Goal: Task Accomplishment & Management: Use online tool/utility

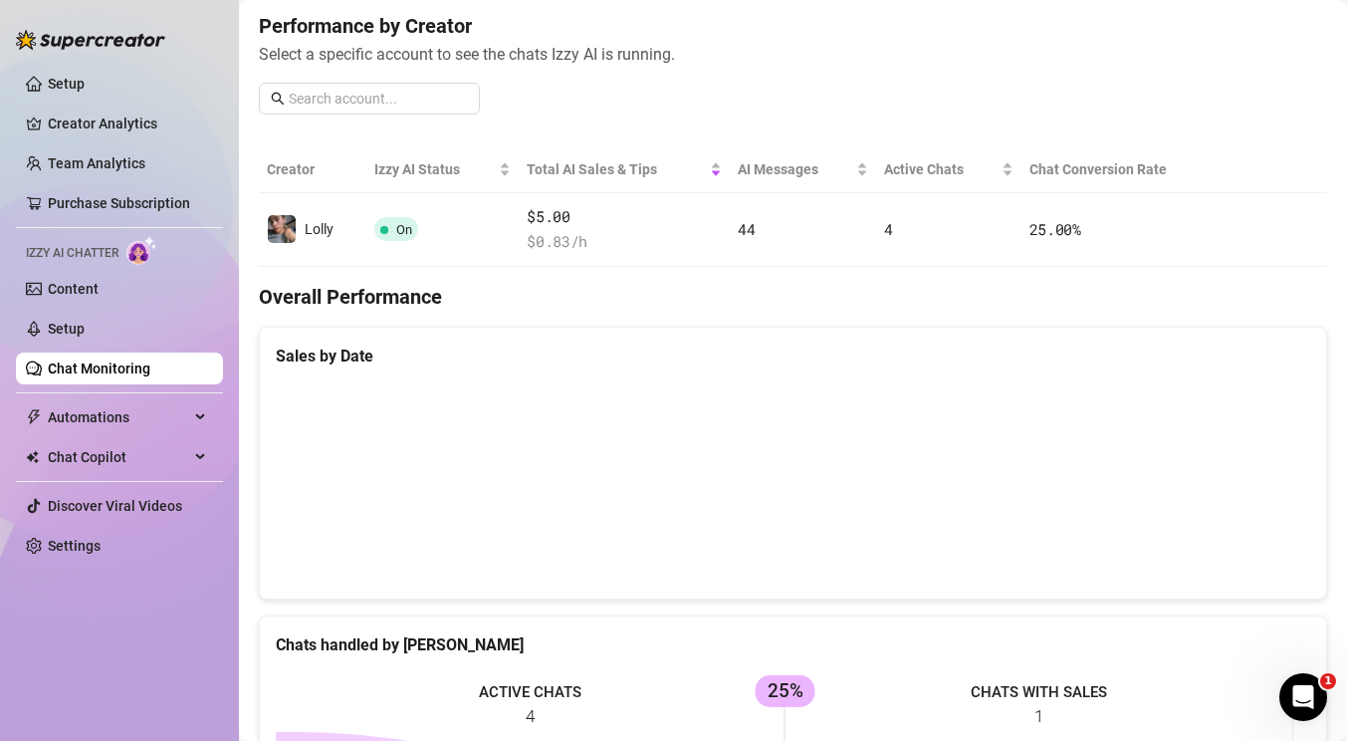
click at [89, 368] on link "Chat Monitoring" at bounding box center [99, 368] width 103 height 16
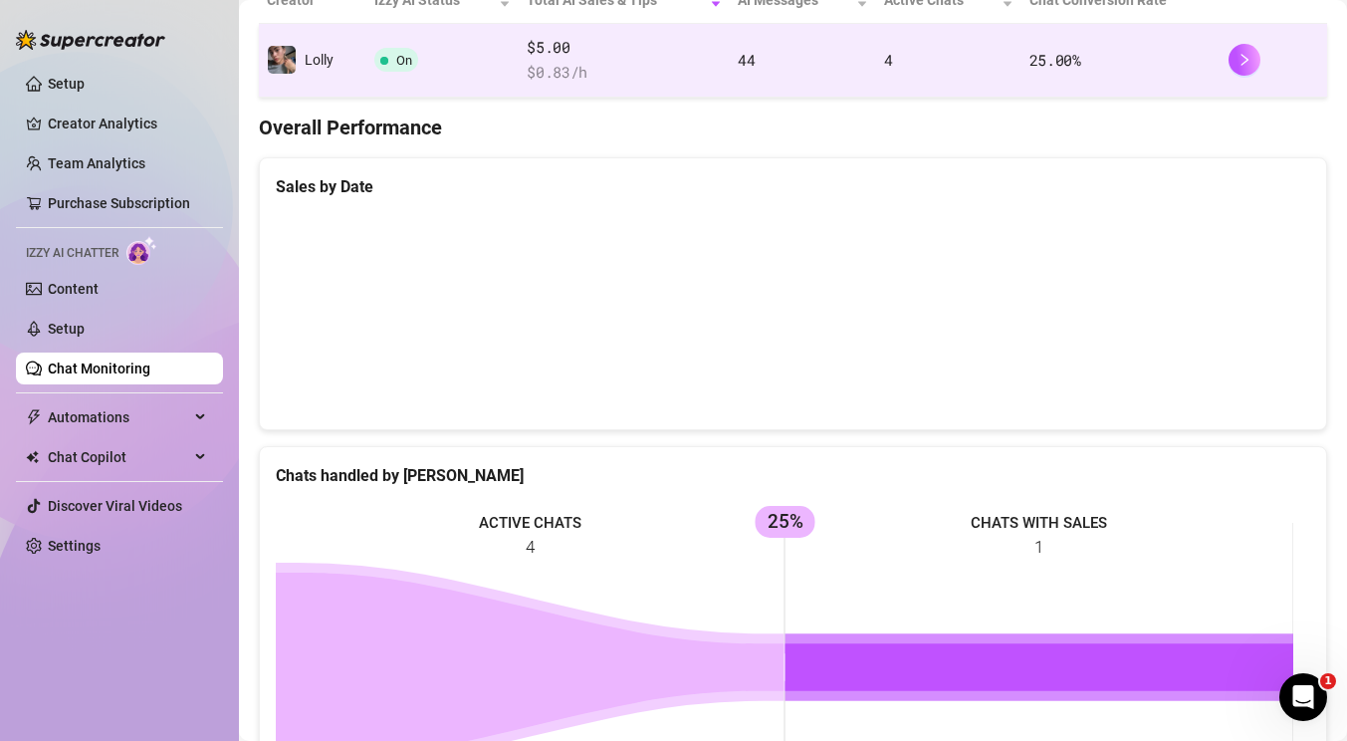
scroll to position [80, 0]
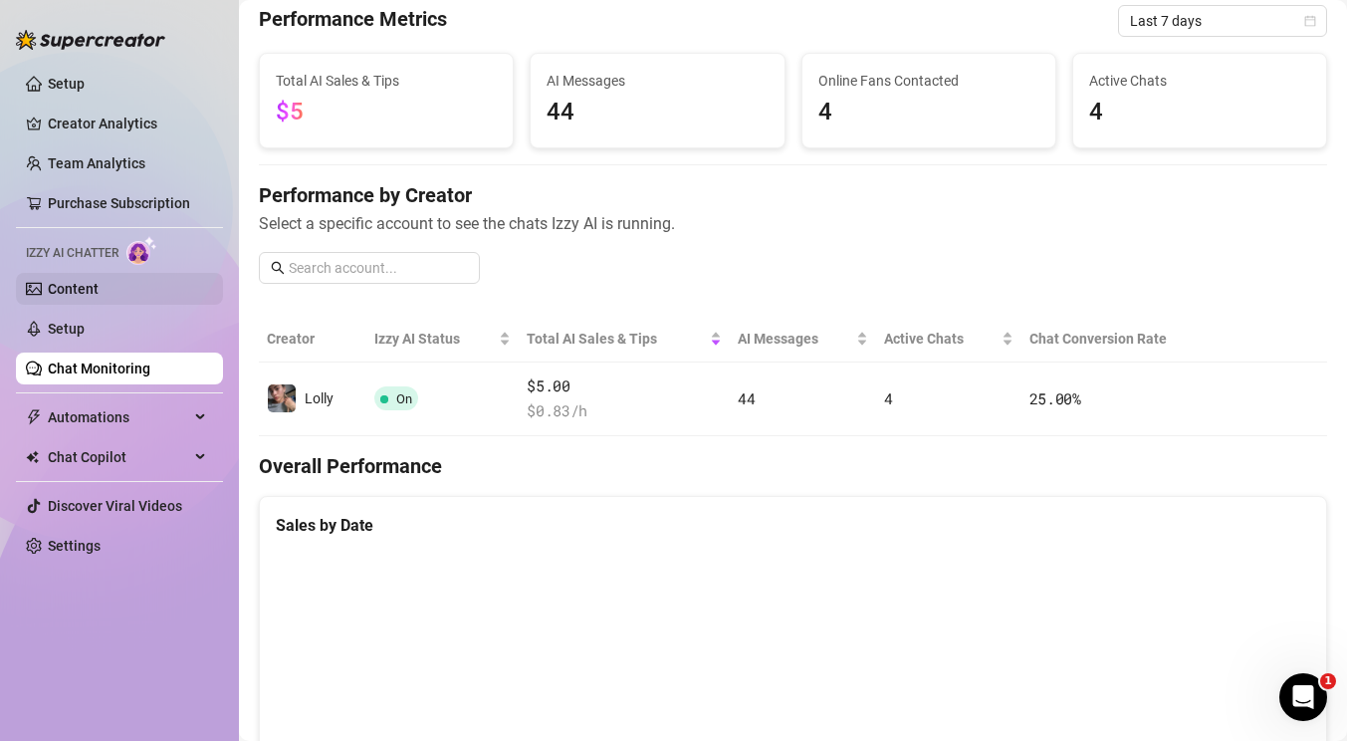
click at [99, 292] on link "Content" at bounding box center [73, 289] width 51 height 16
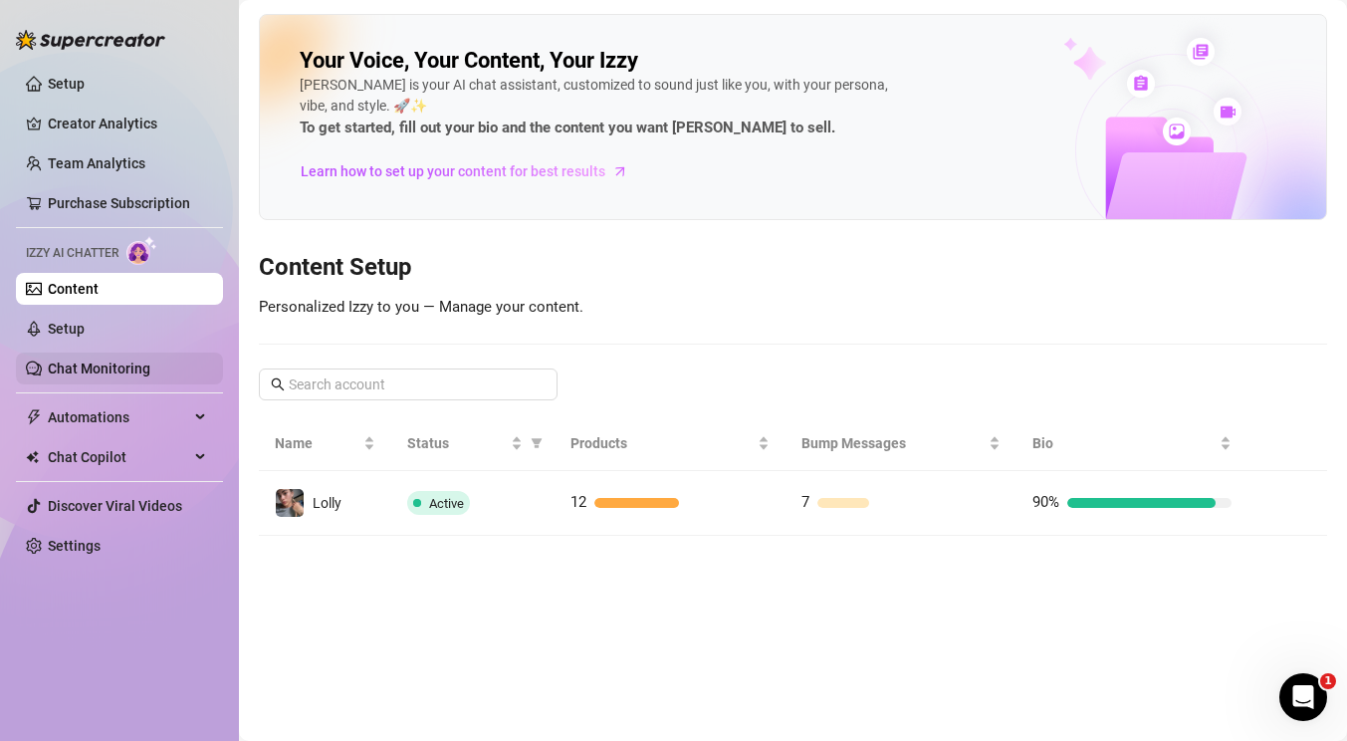
click at [94, 367] on link "Chat Monitoring" at bounding box center [99, 368] width 103 height 16
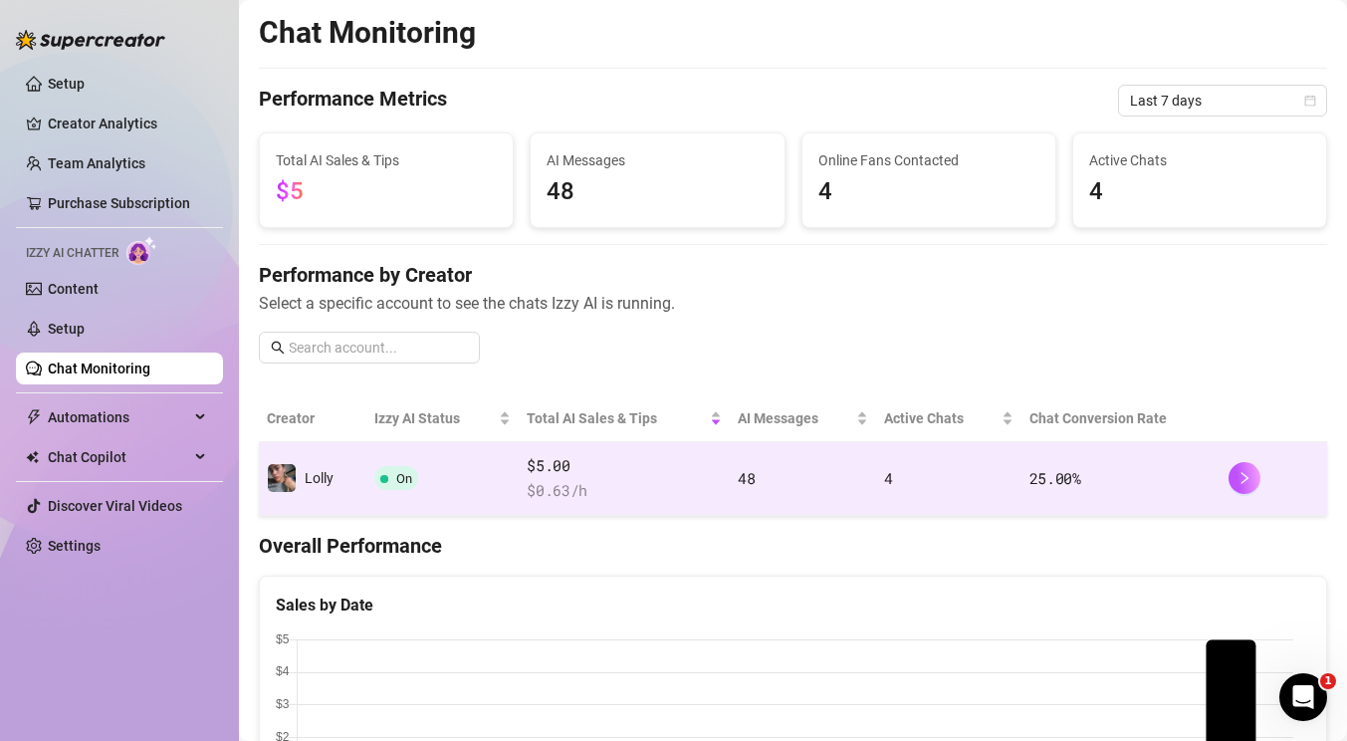
click at [645, 477] on span "$5.00" at bounding box center [624, 466] width 195 height 24
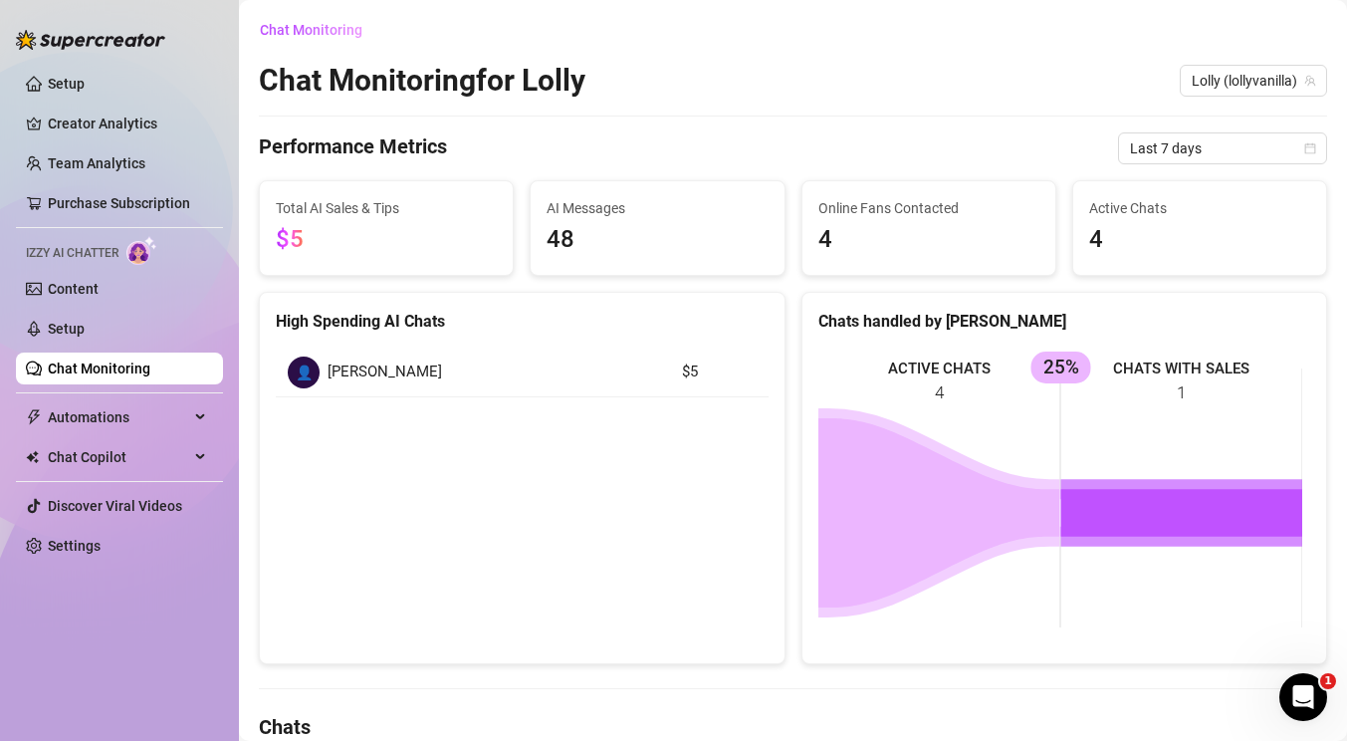
scroll to position [508, 0]
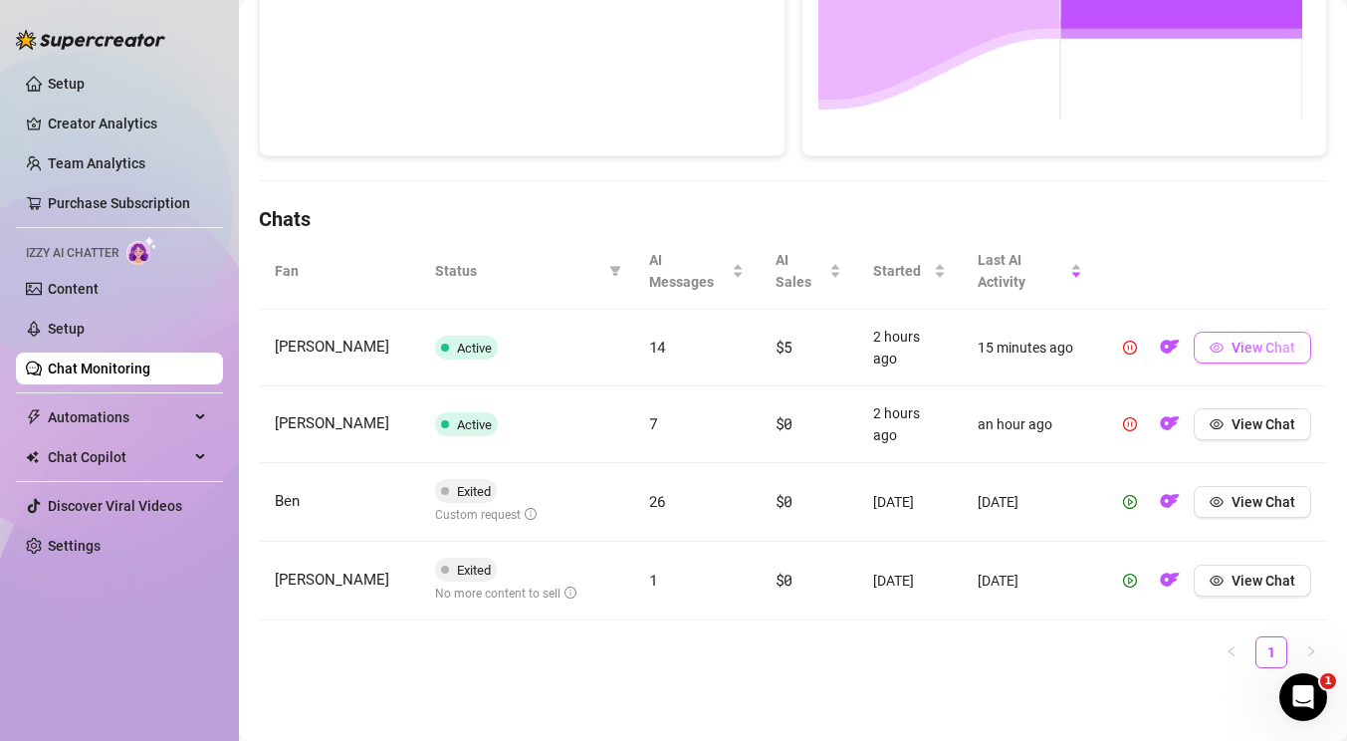
click at [1213, 353] on button "View Chat" at bounding box center [1253, 348] width 118 height 32
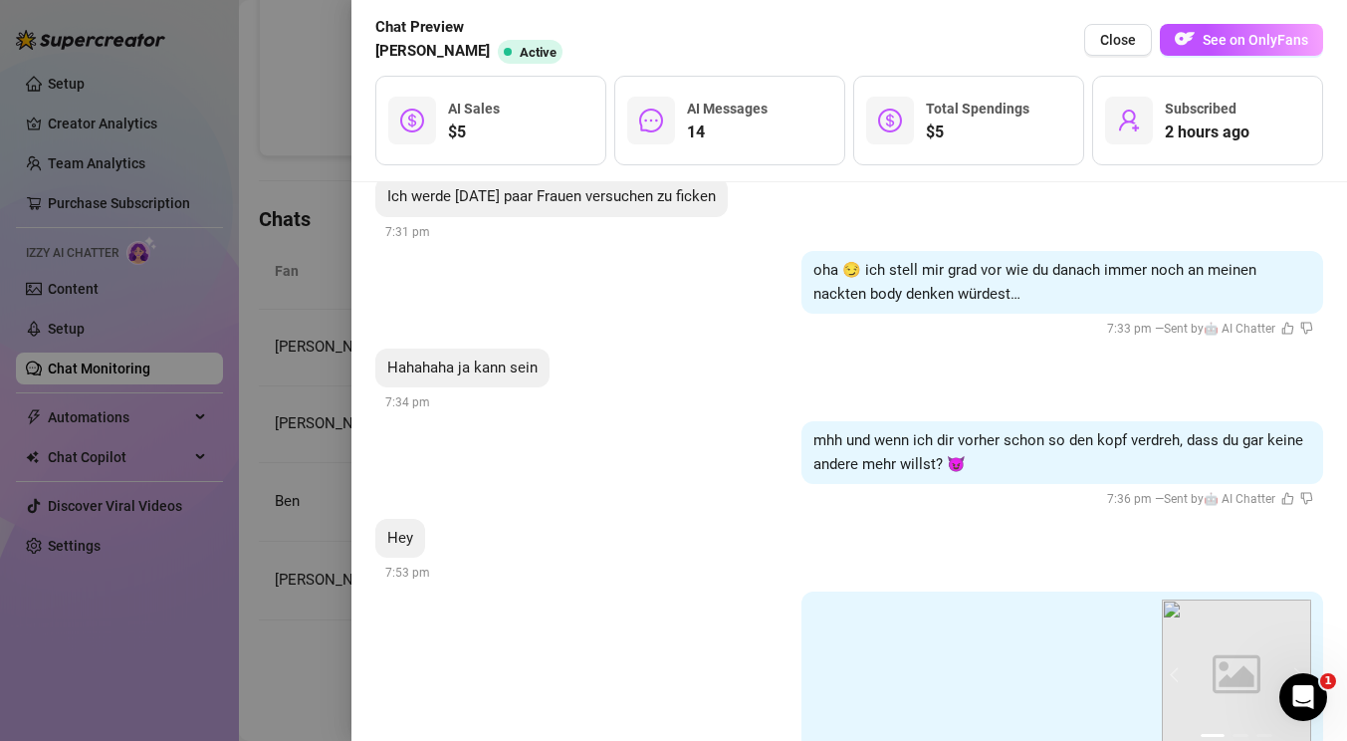
scroll to position [2096, 0]
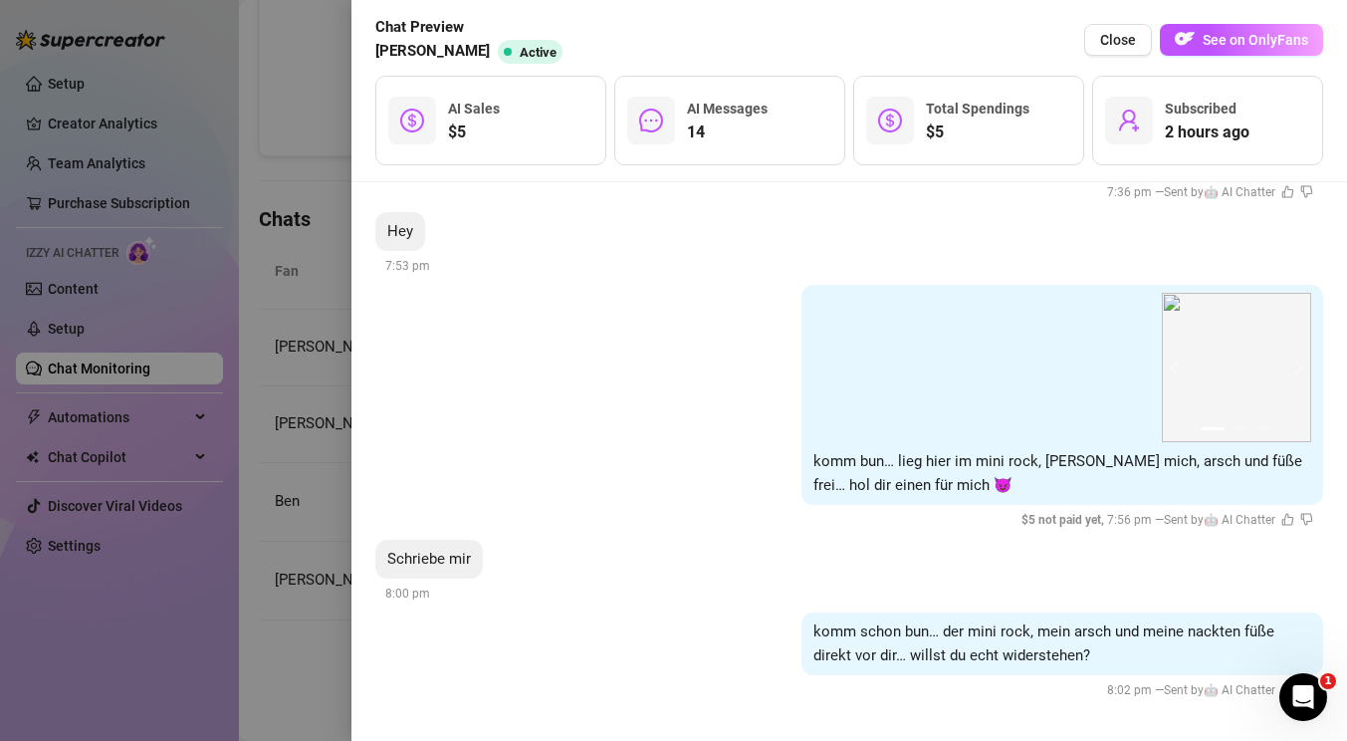
drag, startPoint x: 754, startPoint y: 274, endPoint x: 672, endPoint y: 591, distance: 328.0
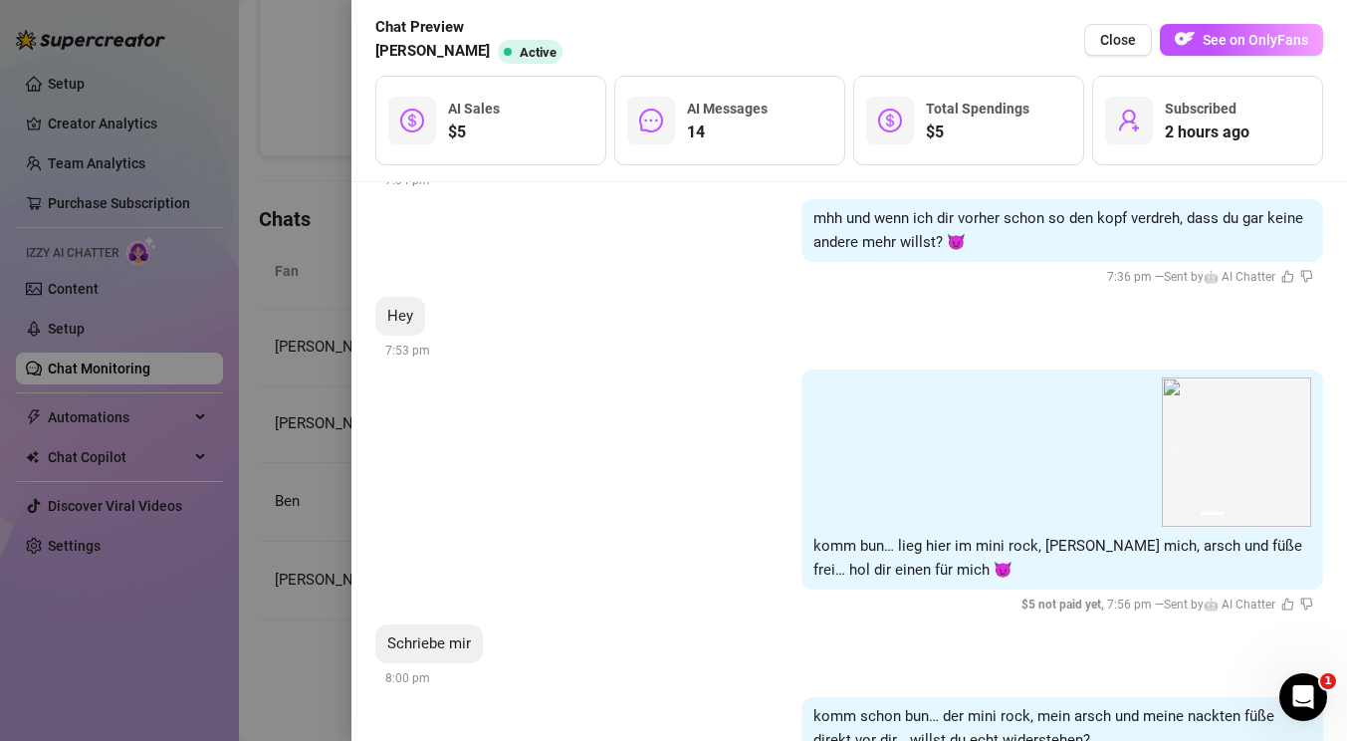
click at [158, 377] on div at bounding box center [673, 370] width 1347 height 741
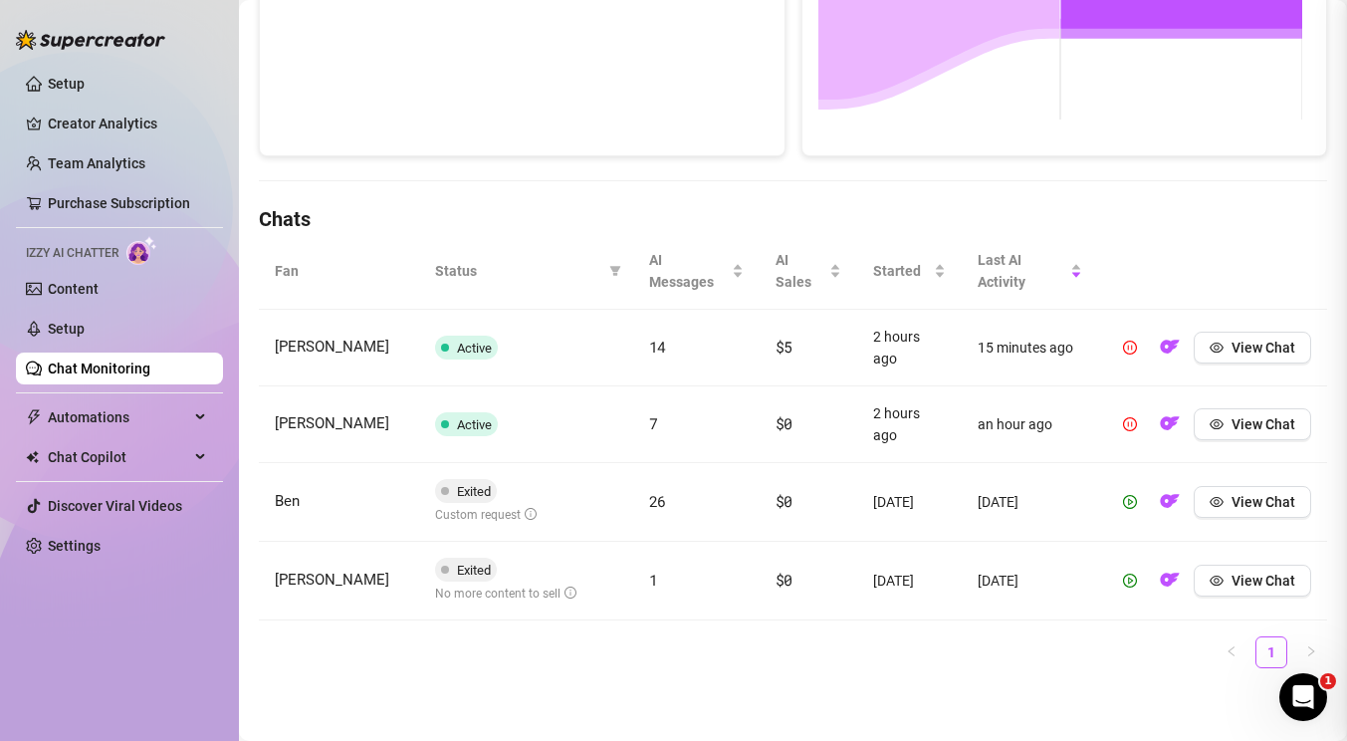
scroll to position [0, 0]
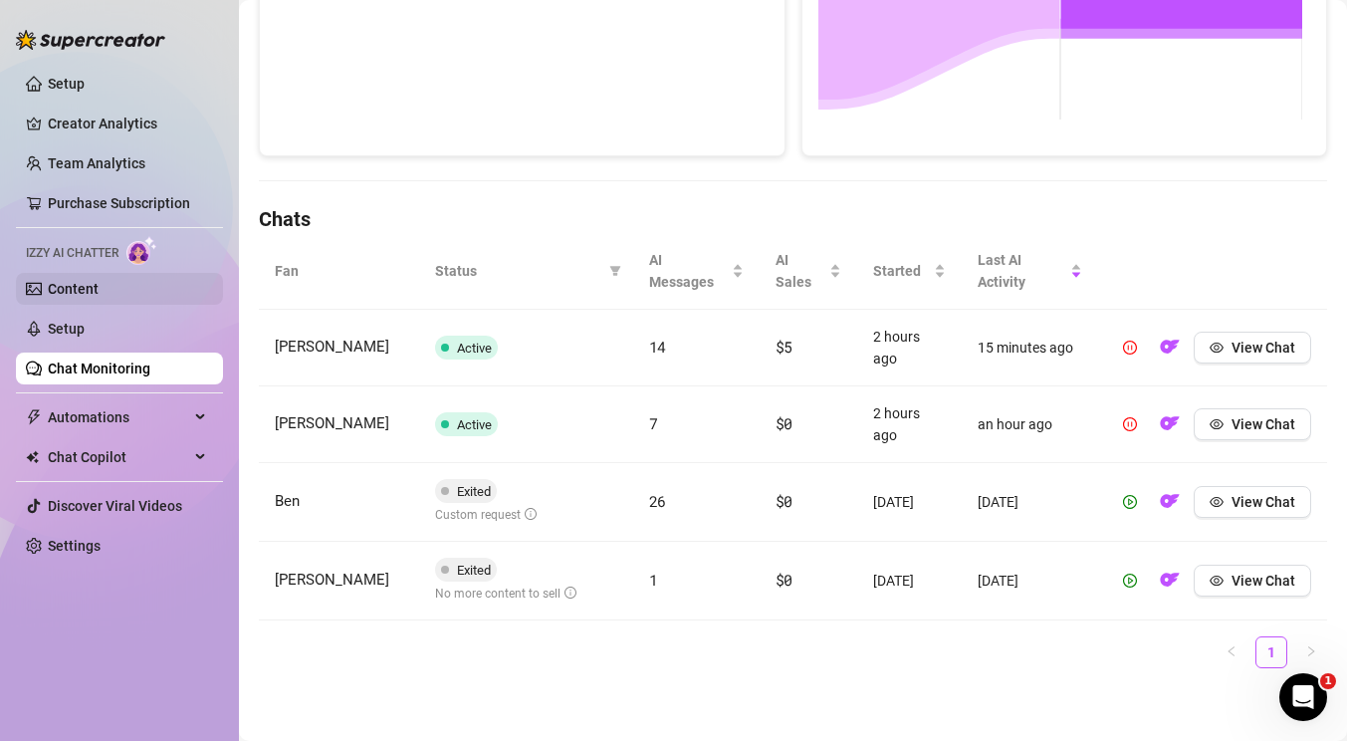
click at [99, 288] on link "Content" at bounding box center [73, 289] width 51 height 16
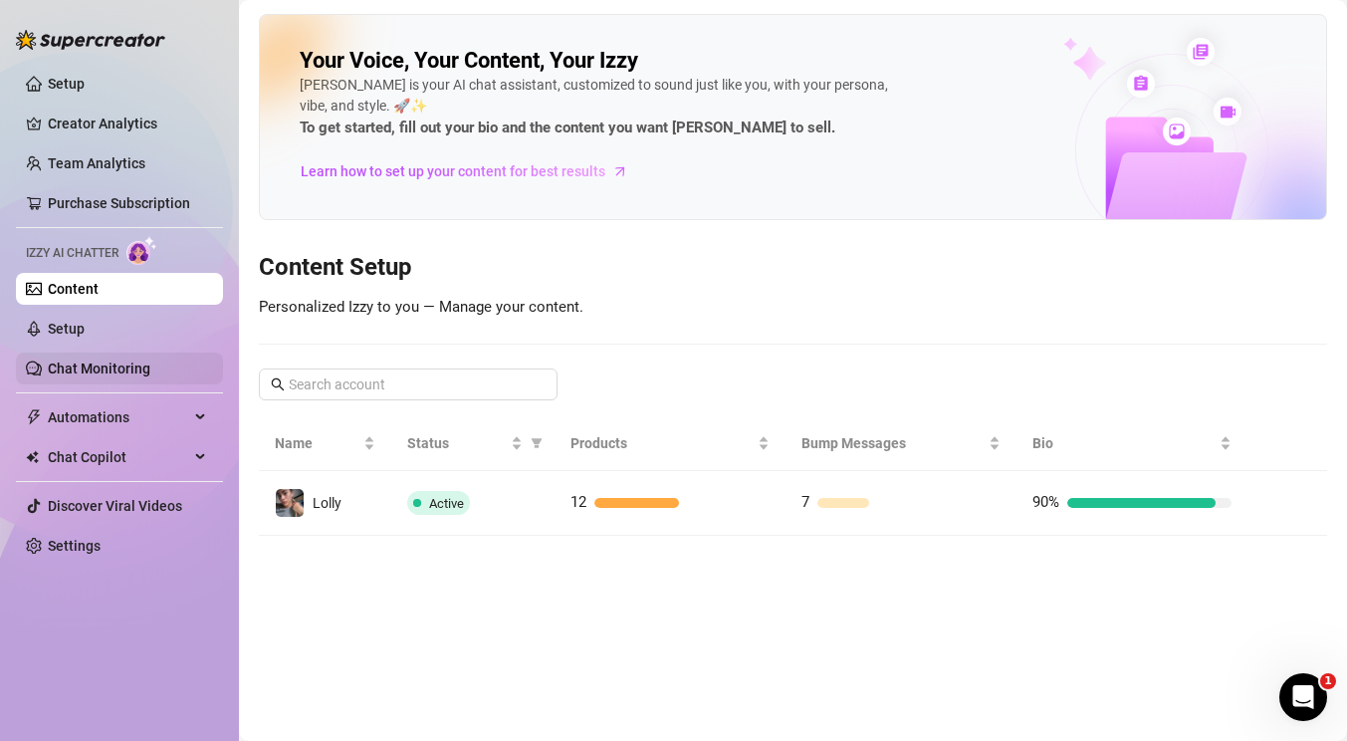
click at [95, 362] on link "Chat Monitoring" at bounding box center [99, 368] width 103 height 16
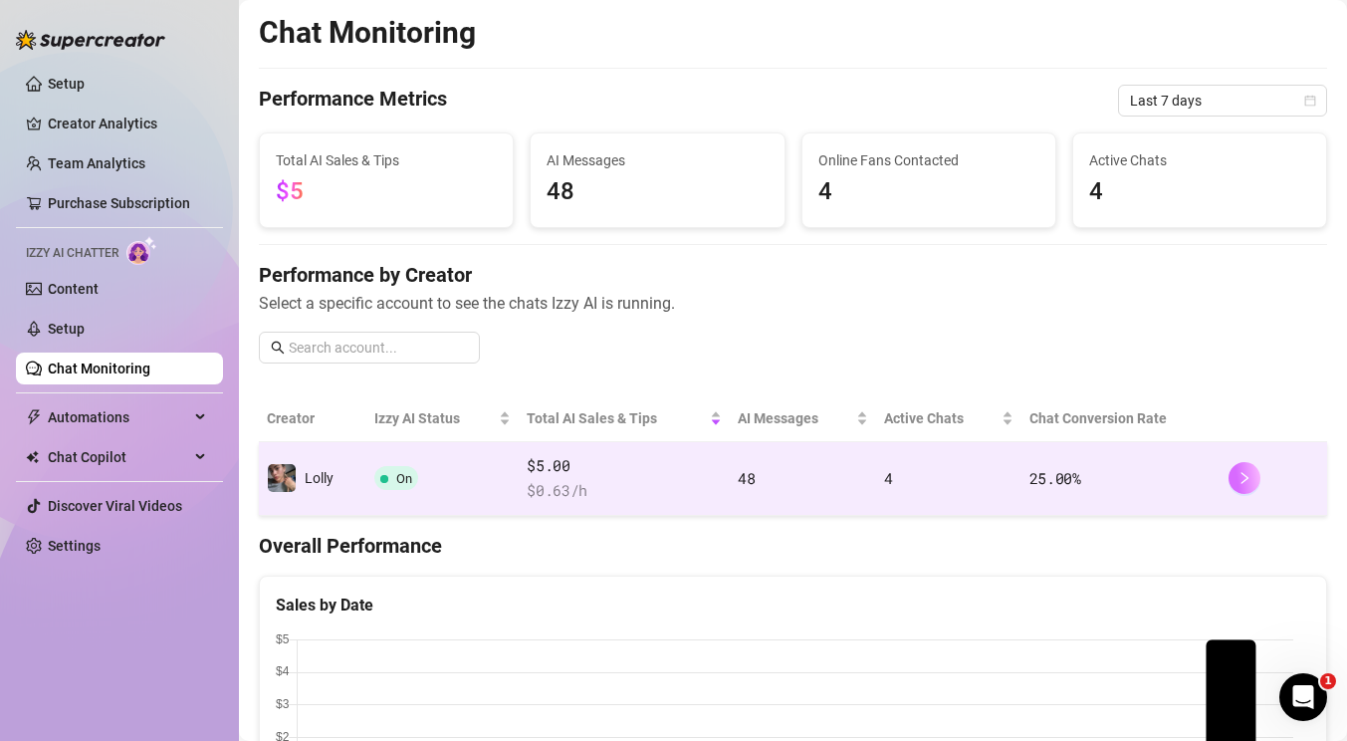
click at [1238, 477] on icon "right" at bounding box center [1245, 478] width 14 height 14
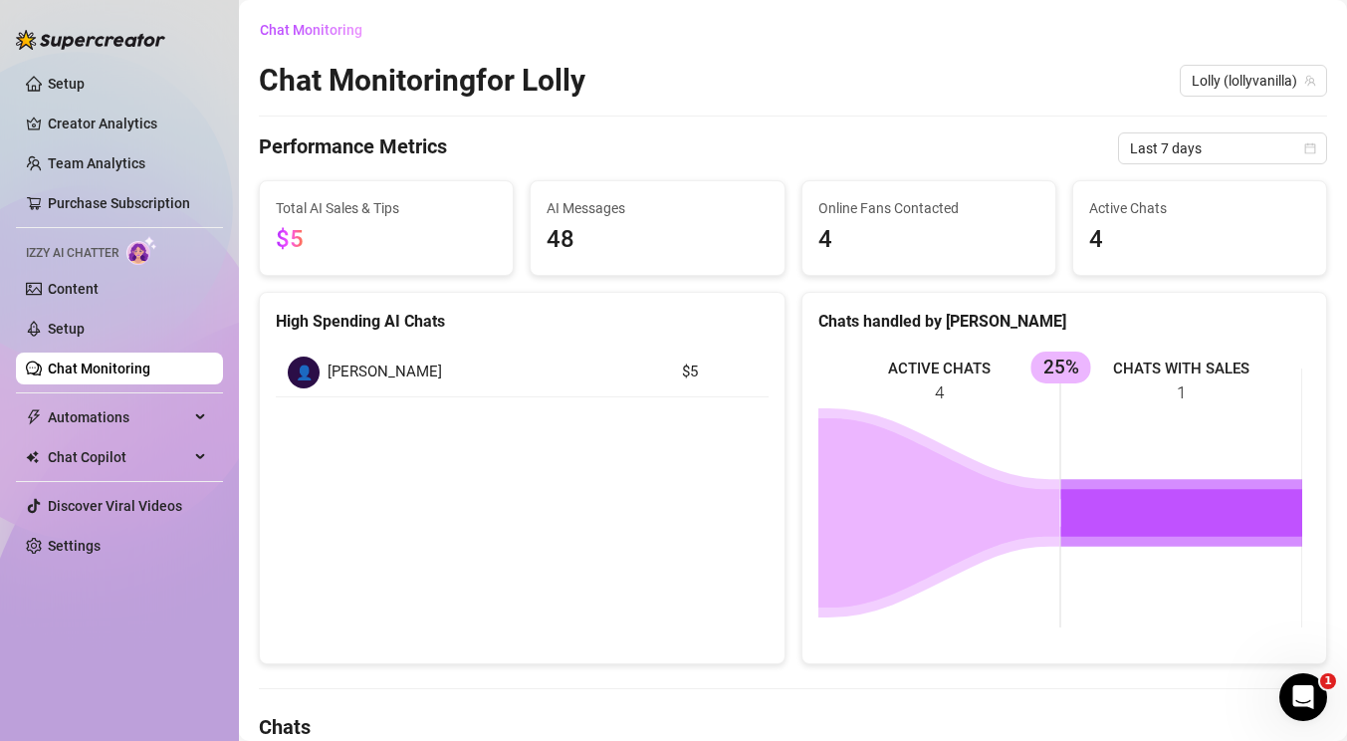
scroll to position [339, 0]
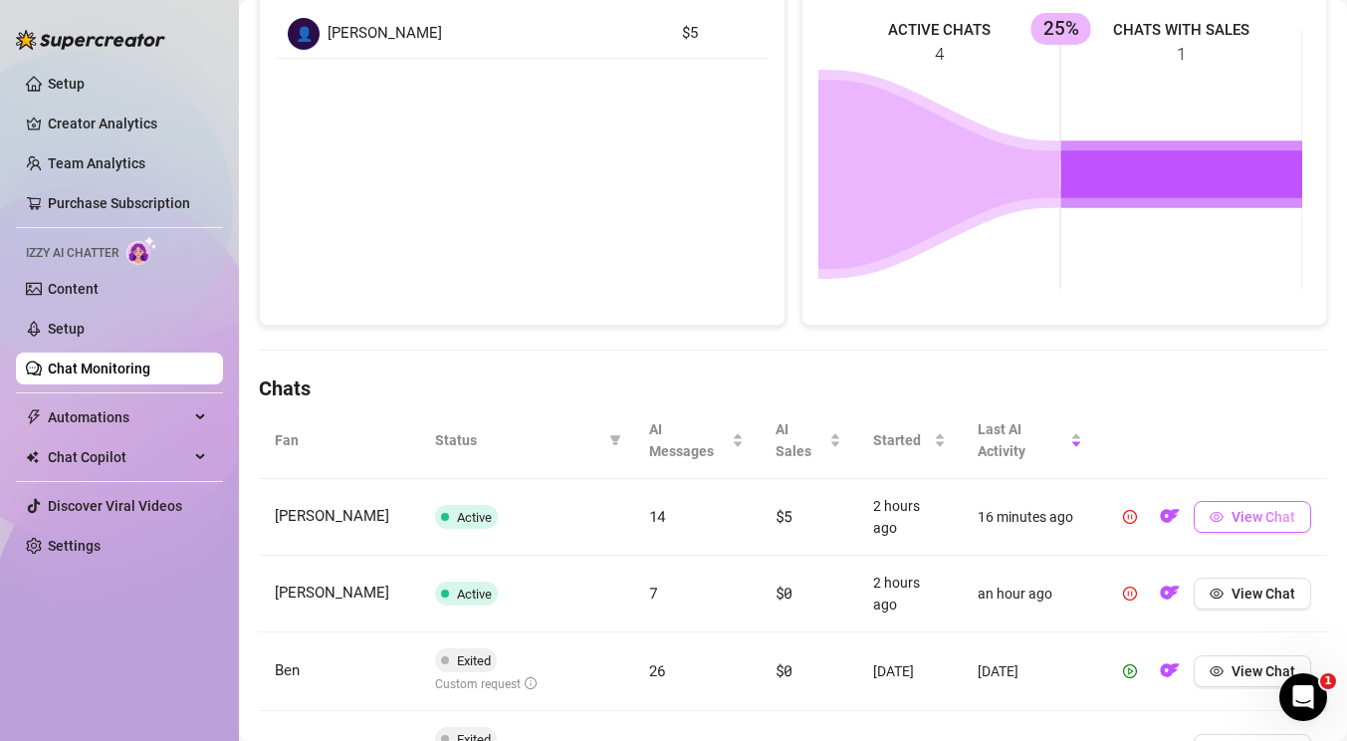
click at [1257, 521] on span "View Chat" at bounding box center [1264, 517] width 64 height 16
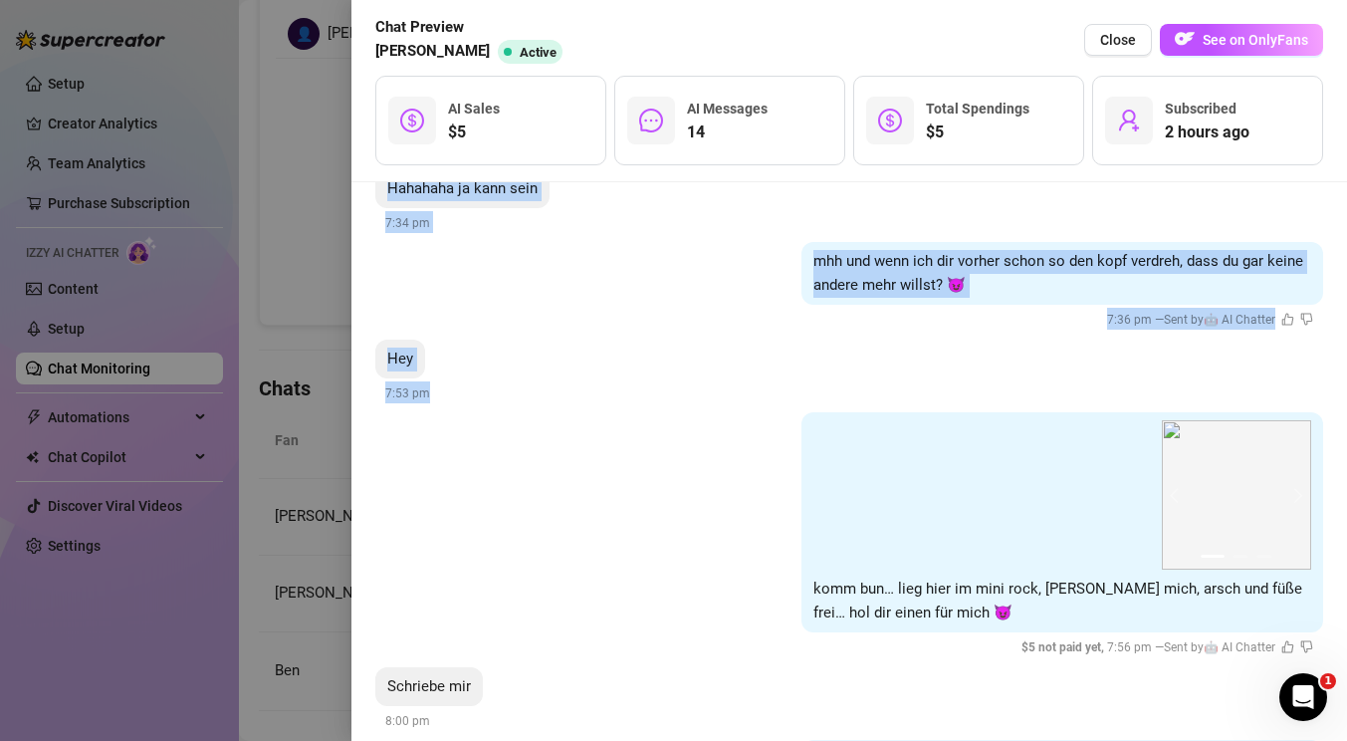
scroll to position [2328, 0]
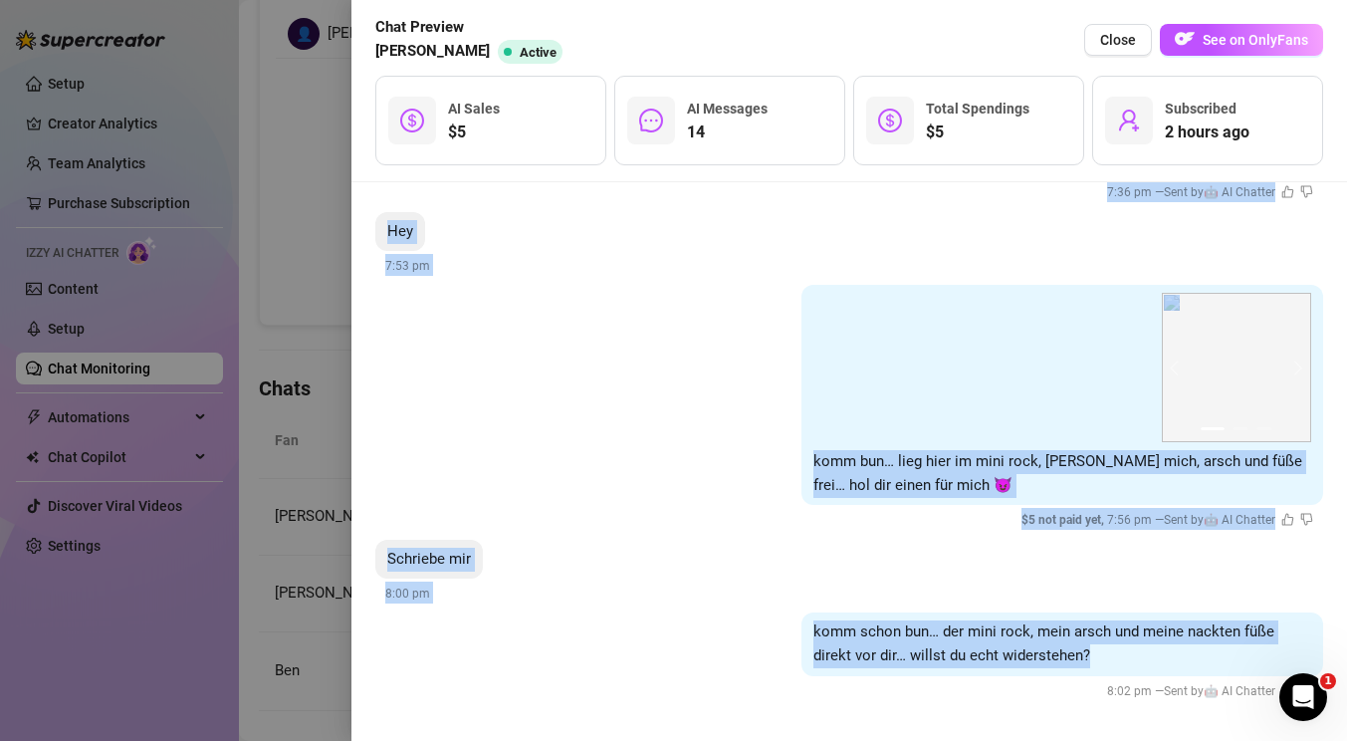
drag, startPoint x: 383, startPoint y: 269, endPoint x: 1102, endPoint y: 652, distance: 814.8
copy li "Ja was machst du [DATE] 6:42 pm eigentlich nur zuhause chillen bisschen content…"
click at [215, 367] on div at bounding box center [673, 370] width 1347 height 741
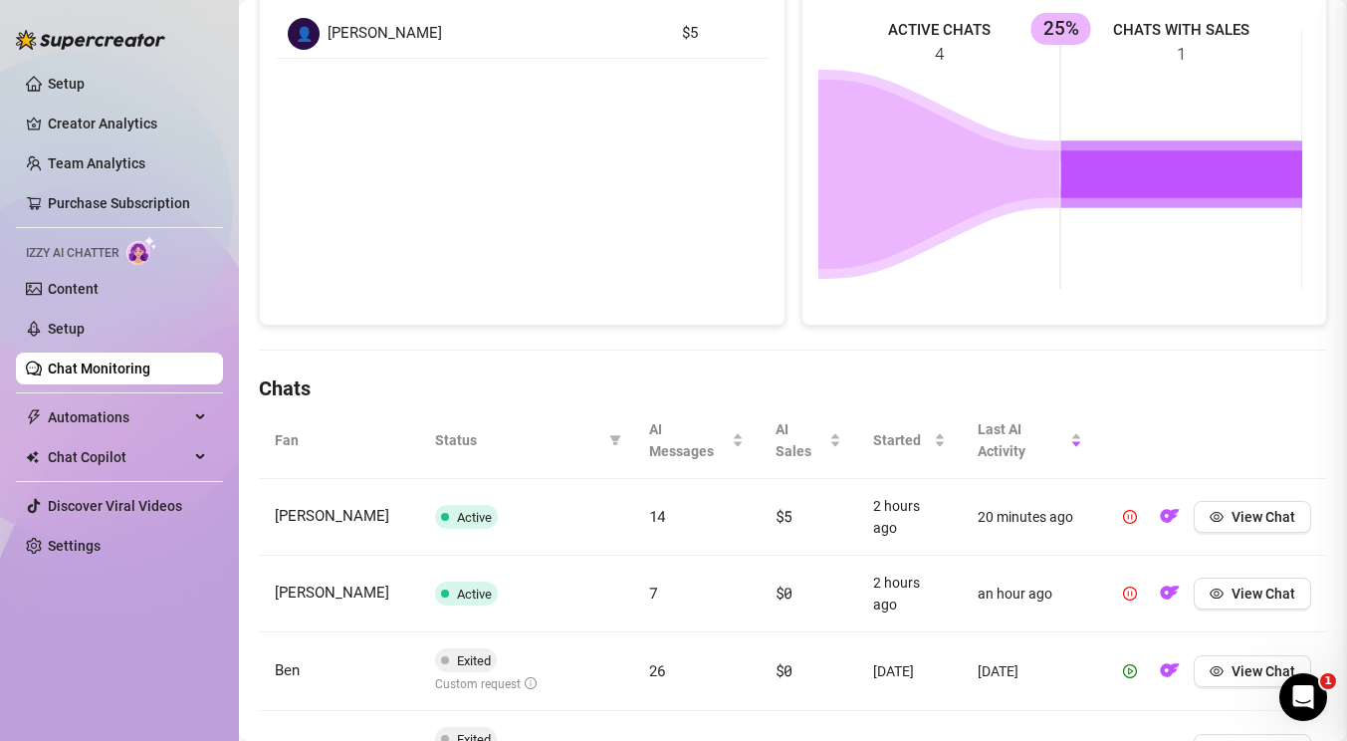
scroll to position [0, 0]
